Goal: Find specific page/section: Find specific page/section

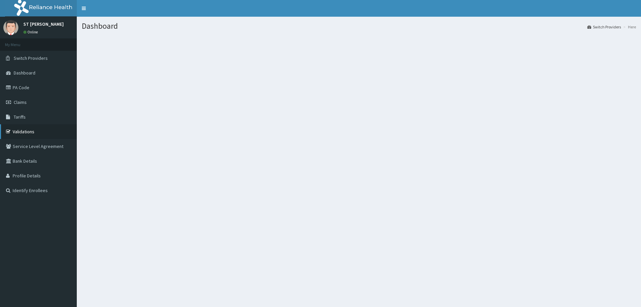
click at [16, 132] on link "Validations" at bounding box center [38, 131] width 77 height 15
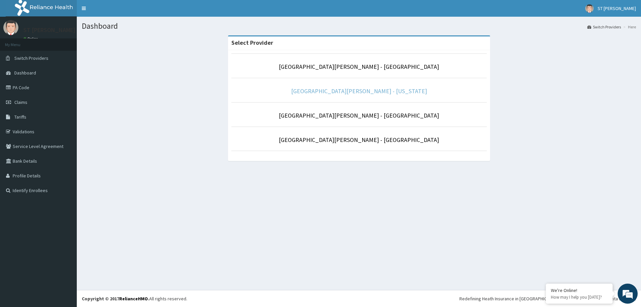
click at [352, 91] on link "[GEOGRAPHIC_DATA][PERSON_NAME] - [US_STATE]" at bounding box center [359, 91] width 136 height 8
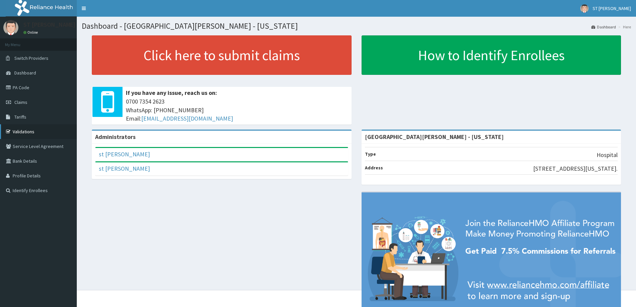
click at [21, 134] on link "Validations" at bounding box center [38, 131] width 77 height 15
